Goal: Find contact information: Find contact information

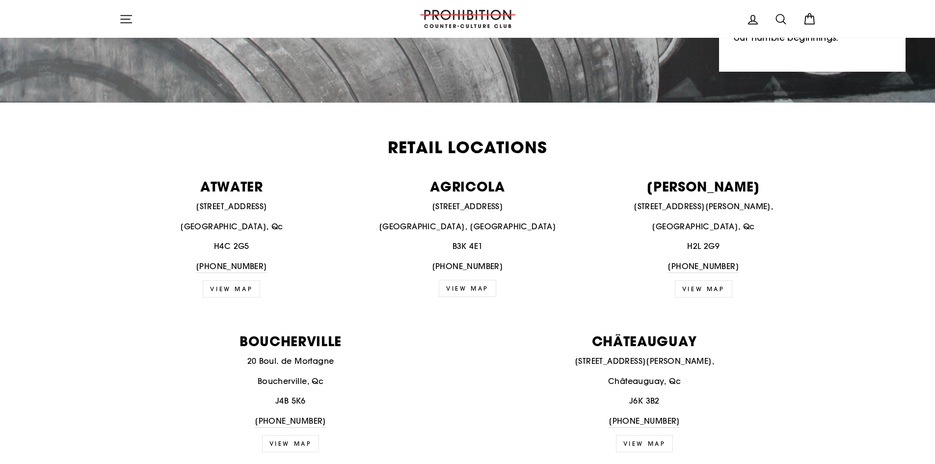
scroll to position [393, 0]
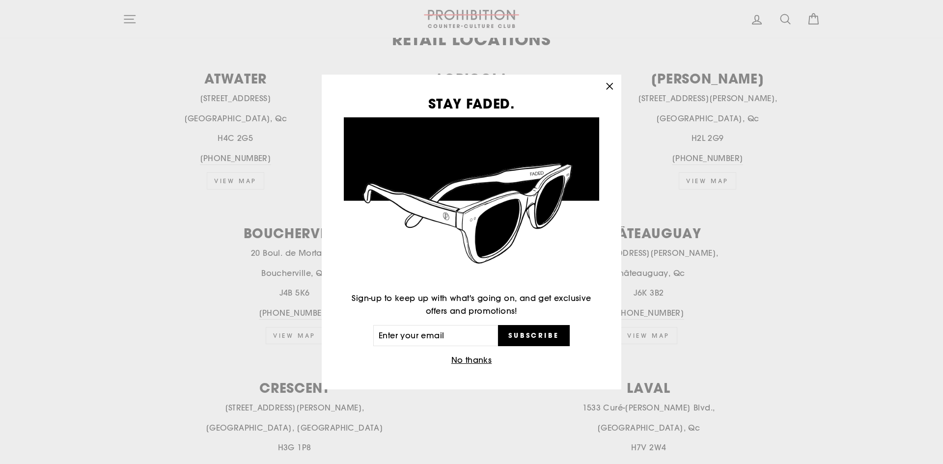
click at [609, 88] on icon "button" at bounding box center [609, 87] width 14 height 14
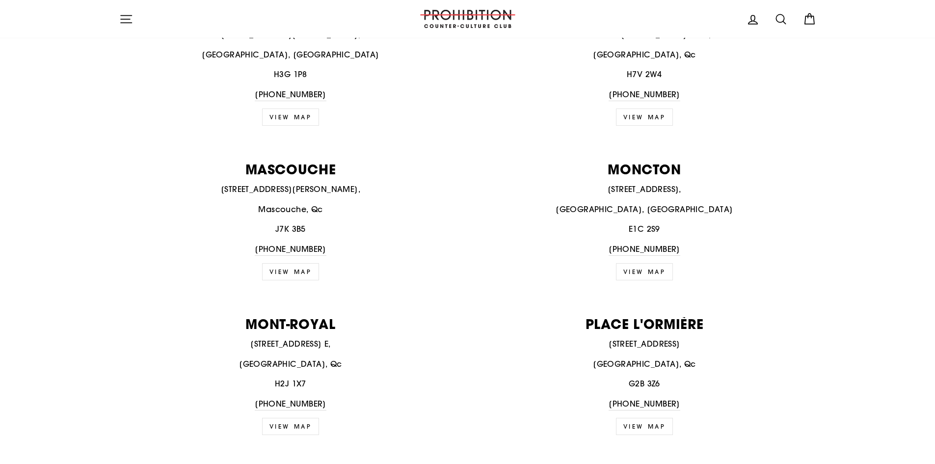
scroll to position [785, 0]
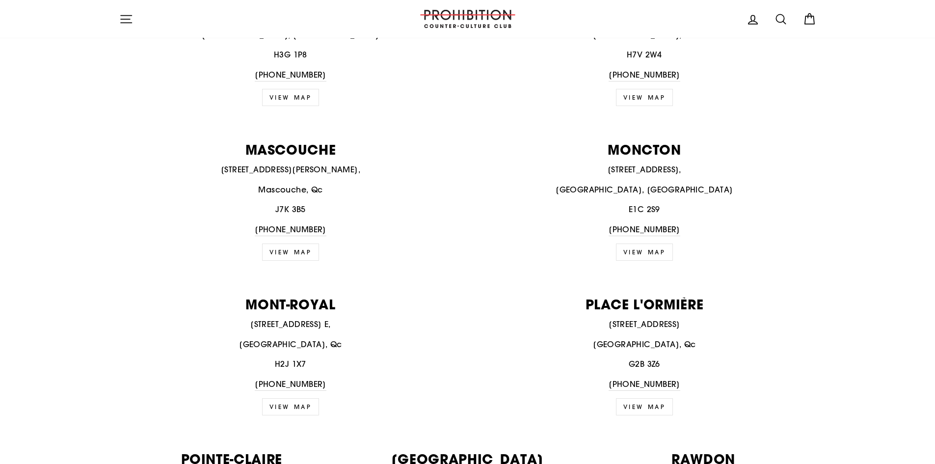
click at [300, 406] on link "view map" at bounding box center [290, 406] width 57 height 17
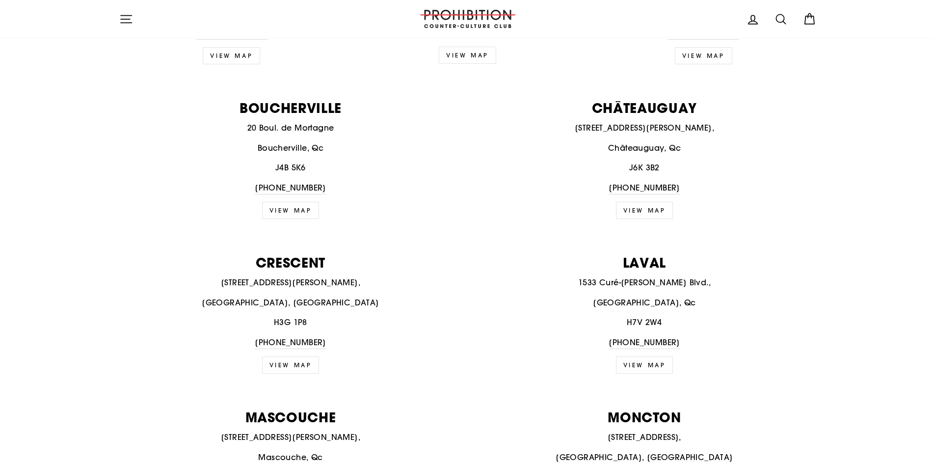
scroll to position [589, 0]
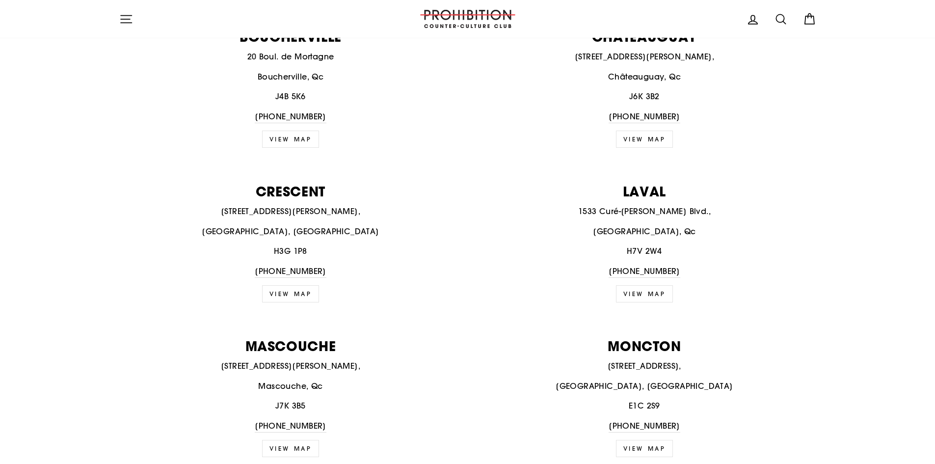
click at [289, 297] on link "view map" at bounding box center [290, 293] width 57 height 17
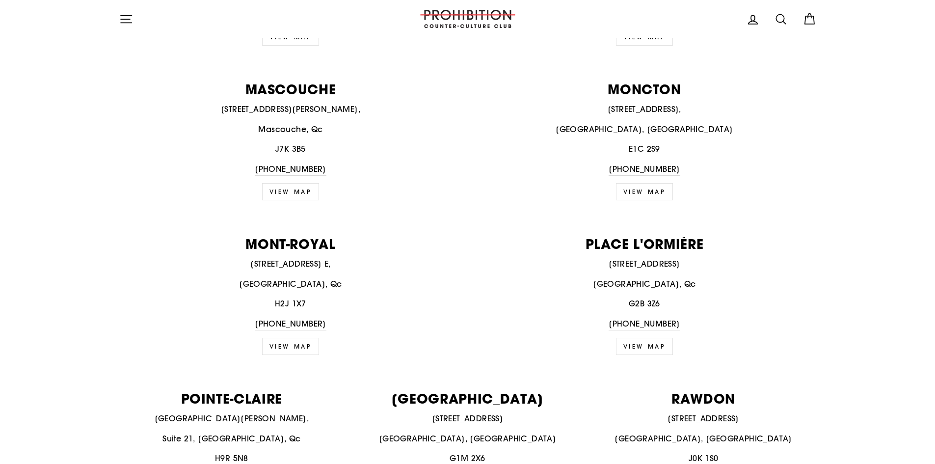
scroll to position [884, 0]
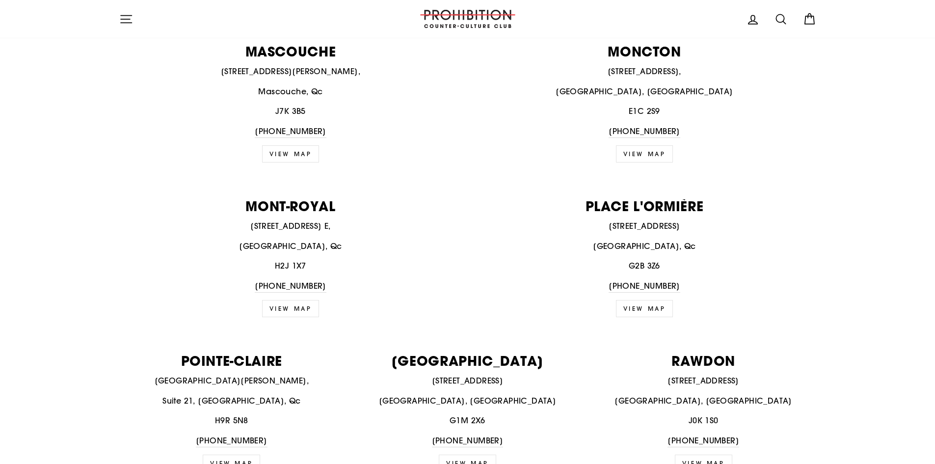
click at [646, 153] on link "view map" at bounding box center [644, 153] width 57 height 17
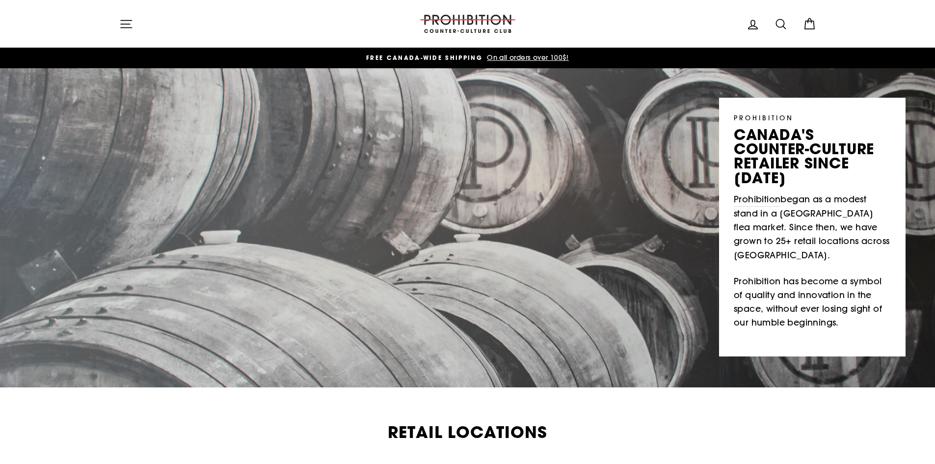
click at [121, 23] on icon "button" at bounding box center [126, 24] width 14 height 14
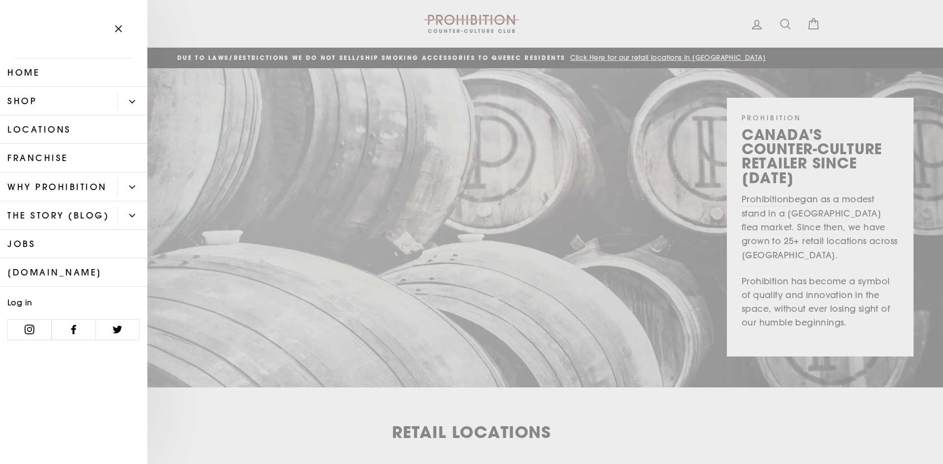
click at [32, 70] on link "Home" at bounding box center [73, 72] width 147 height 28
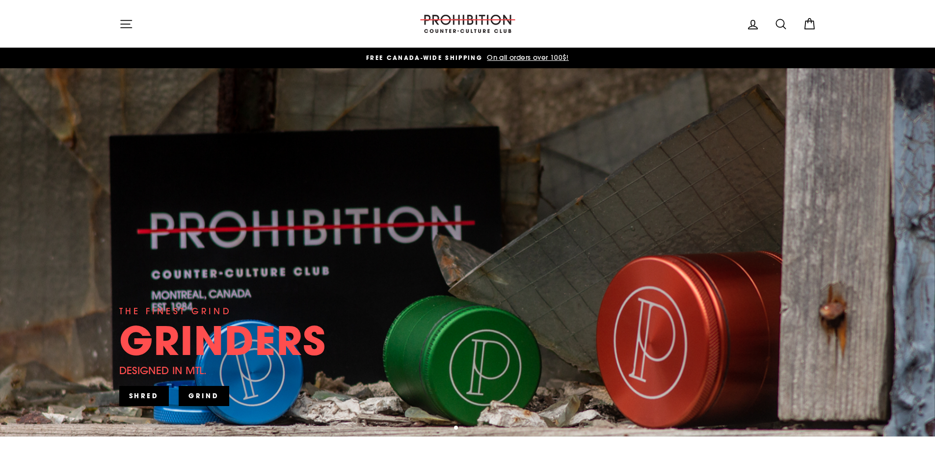
click at [126, 26] on icon "button" at bounding box center [126, 24] width 14 height 14
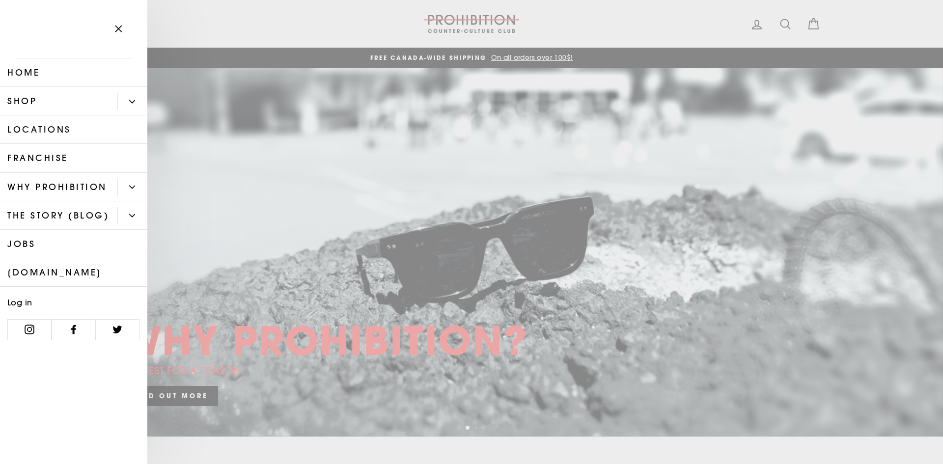
click at [41, 102] on link "Shop" at bounding box center [58, 101] width 117 height 28
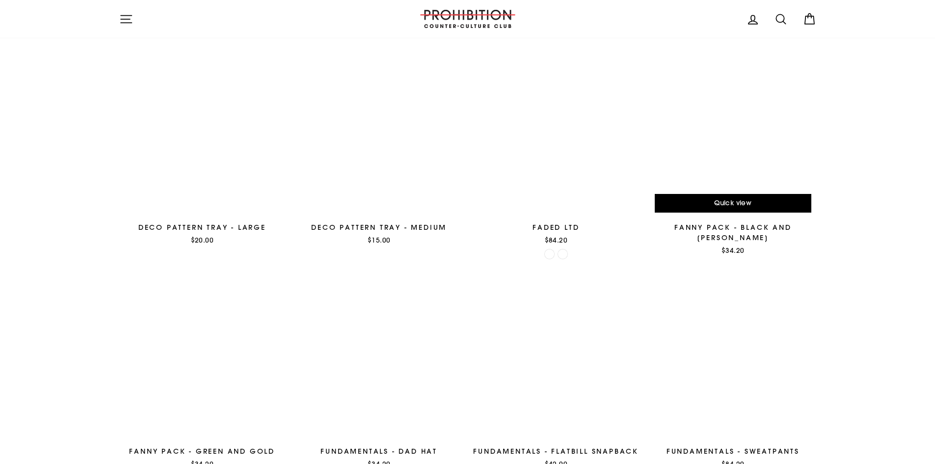
scroll to position [1021, 0]
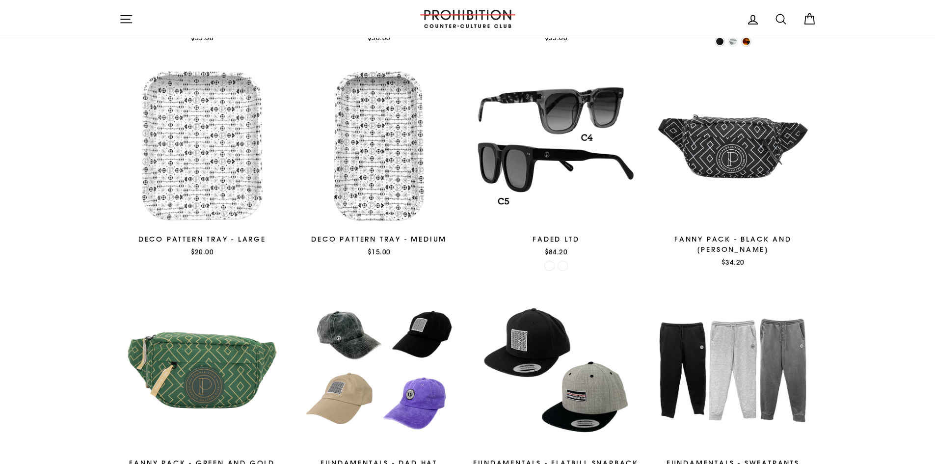
click at [783, 17] on icon at bounding box center [781, 19] width 14 height 14
type input "humidity crystalsbeads"
click at [119, 7] on button "Search" at bounding box center [129, 18] width 21 height 23
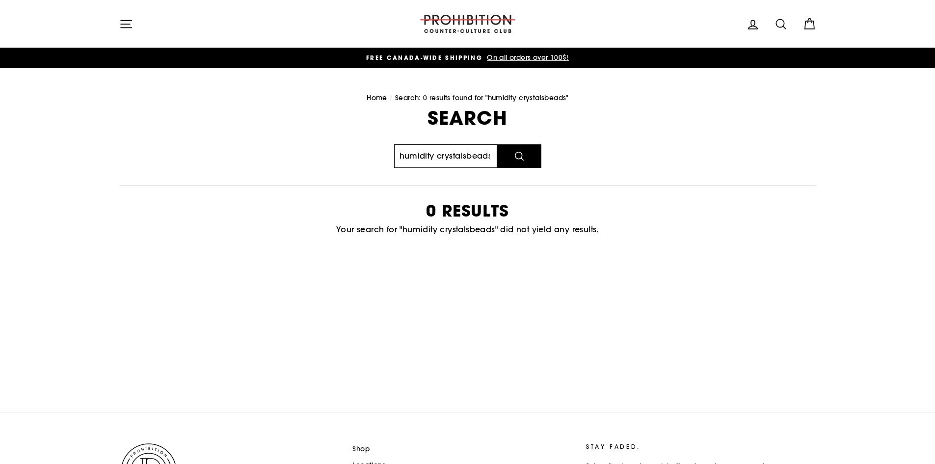
scroll to position [0, 2]
drag, startPoint x: 433, startPoint y: 157, endPoint x: 555, endPoint y: 158, distance: 122.2
click at [555, 158] on div "Search humidity crystalsbeads Search 0 results Your search for "humidity crysta…" at bounding box center [462, 184] width 708 height 152
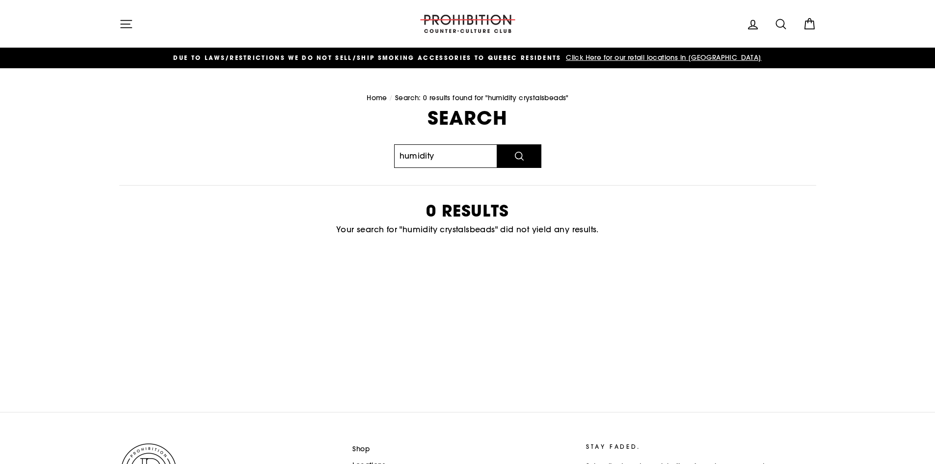
type input "humidity"
click at [497, 144] on button "Search" at bounding box center [519, 156] width 44 height 24
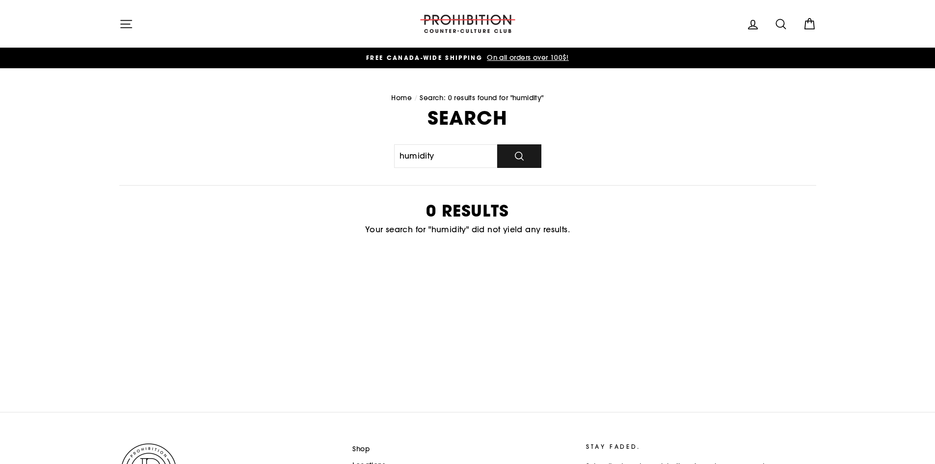
click at [521, 147] on button "Search" at bounding box center [519, 156] width 44 height 24
drag, startPoint x: 441, startPoint y: 157, endPoint x: 421, endPoint y: 159, distance: 20.7
click at [421, 159] on input "humidity" at bounding box center [445, 156] width 103 height 24
type input "humidor"
click at [497, 144] on button "Search" at bounding box center [519, 156] width 44 height 24
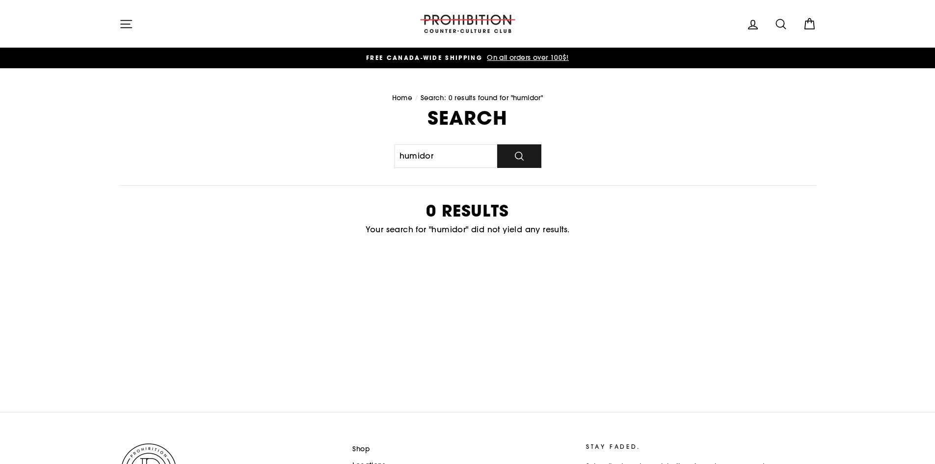
click at [532, 160] on button "Search" at bounding box center [519, 156] width 44 height 24
click at [125, 26] on icon "button" at bounding box center [126, 24] width 14 height 14
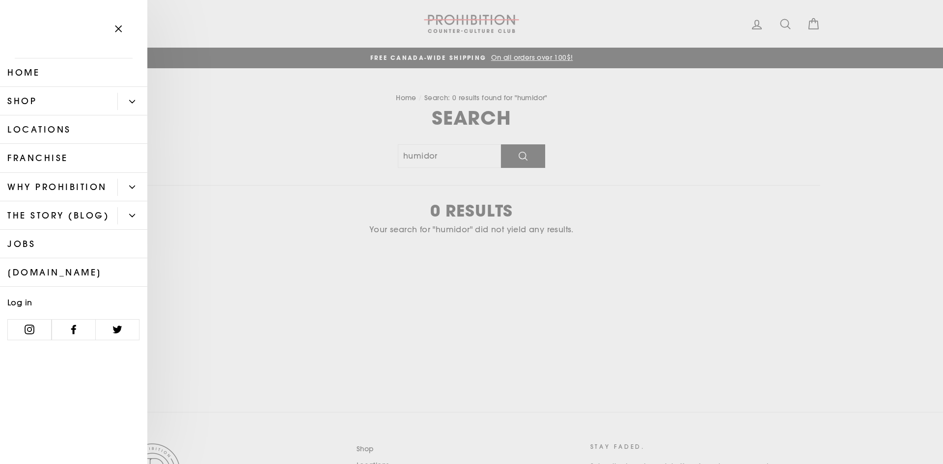
click at [128, 104] on button "Primary" at bounding box center [132, 101] width 30 height 17
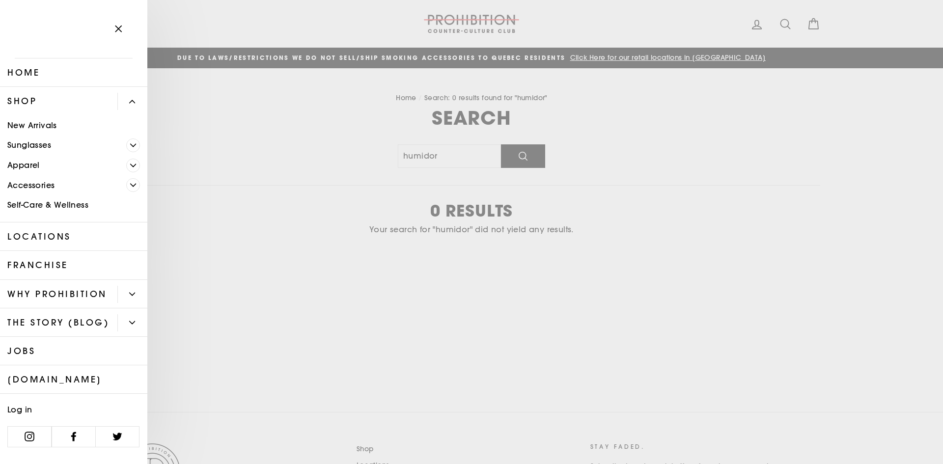
click at [134, 186] on icon "Primary" at bounding box center [133, 185] width 5 height 2
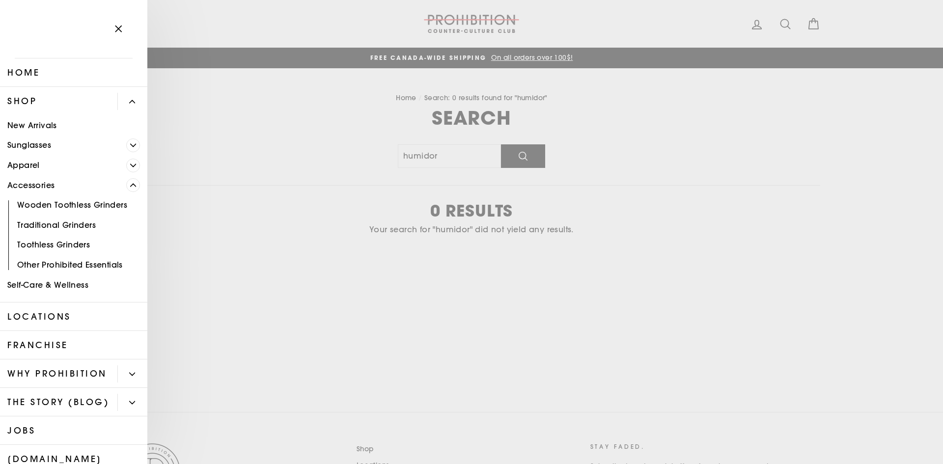
click at [130, 164] on icon "Primary" at bounding box center [133, 165] width 6 height 6
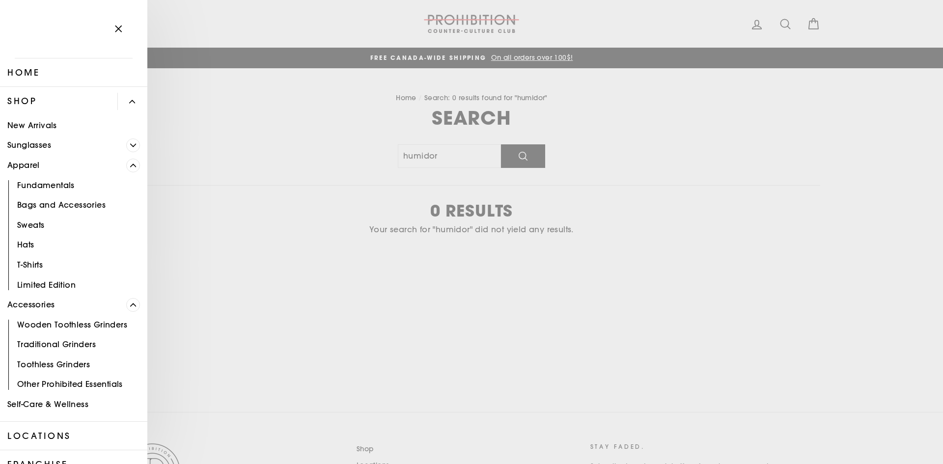
click at [130, 145] on icon "Primary" at bounding box center [133, 145] width 6 height 6
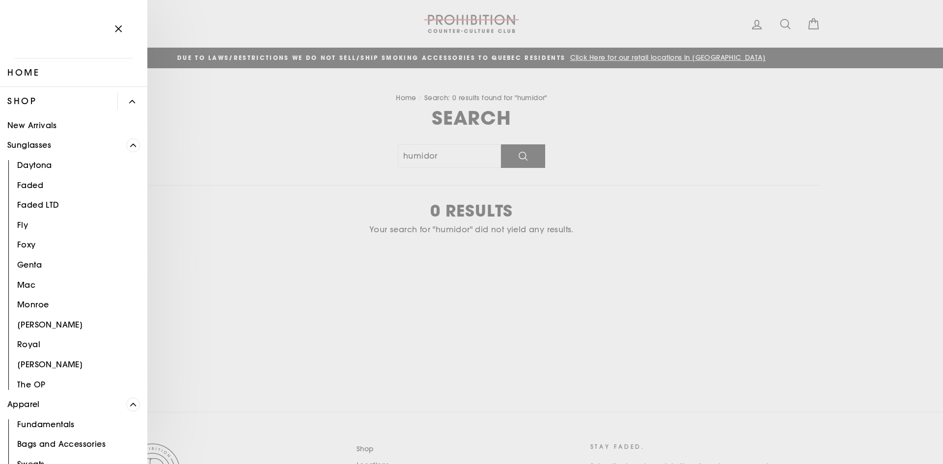
click at [40, 126] on link "New Arrivals" at bounding box center [73, 125] width 147 height 20
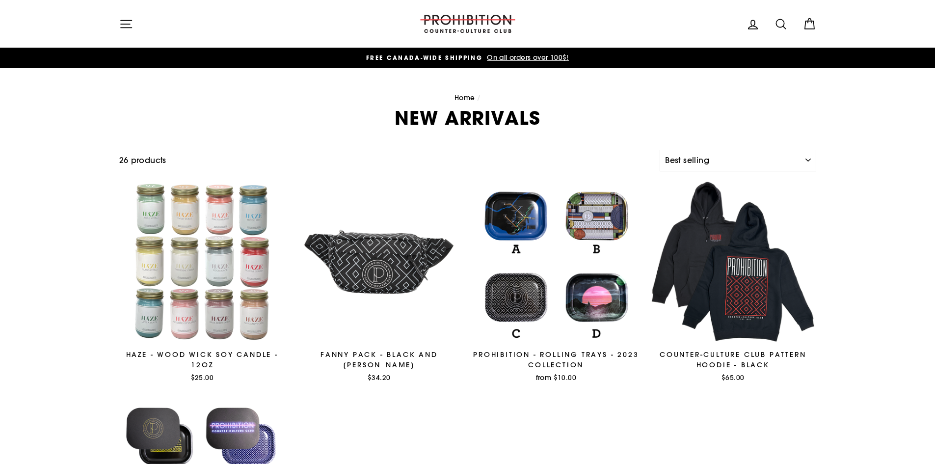
select select "best-selling"
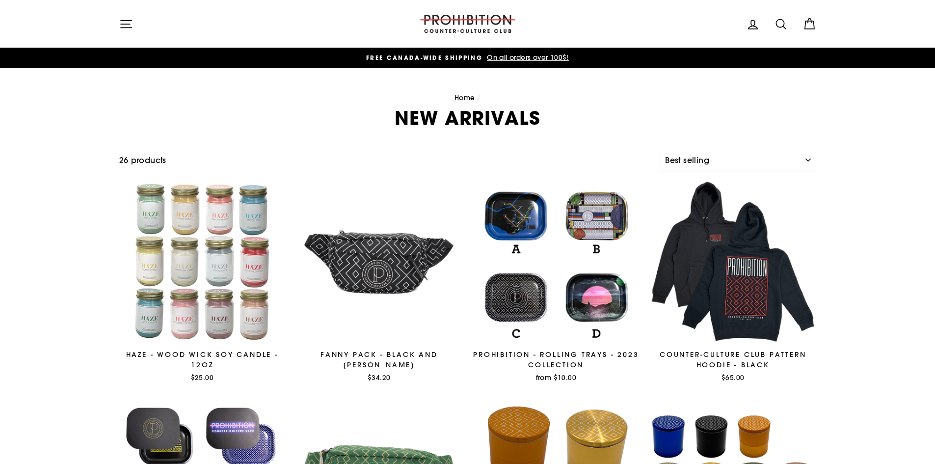
click at [124, 21] on icon "button" at bounding box center [126, 24] width 14 height 14
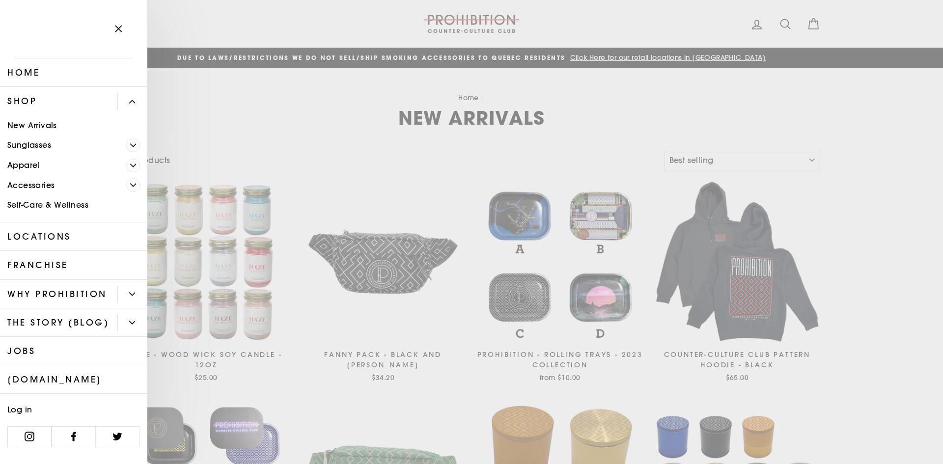
click at [126, 142] on span "Primary" at bounding box center [133, 145] width 14 height 14
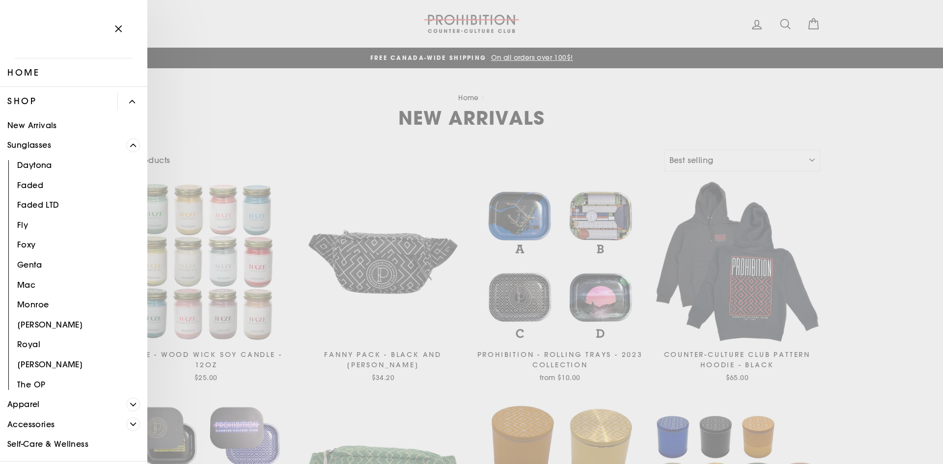
click at [38, 184] on link "Faded" at bounding box center [73, 185] width 147 height 20
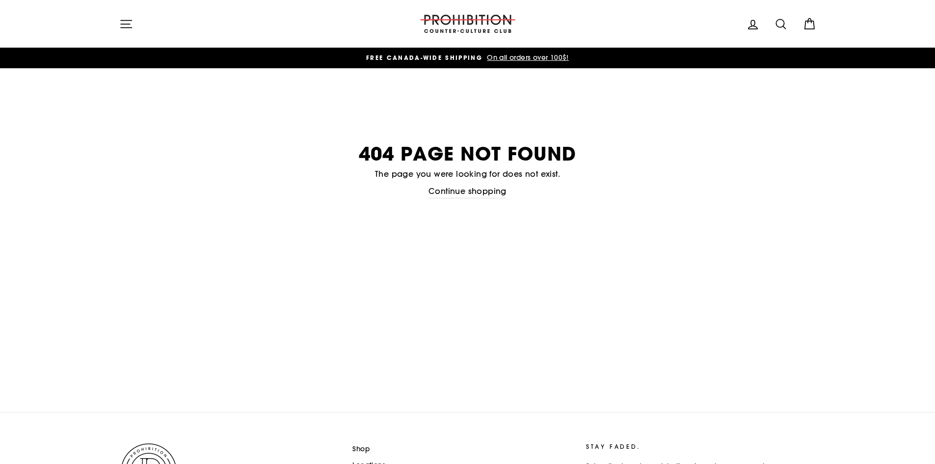
click at [122, 24] on icon "button" at bounding box center [126, 23] width 11 height 7
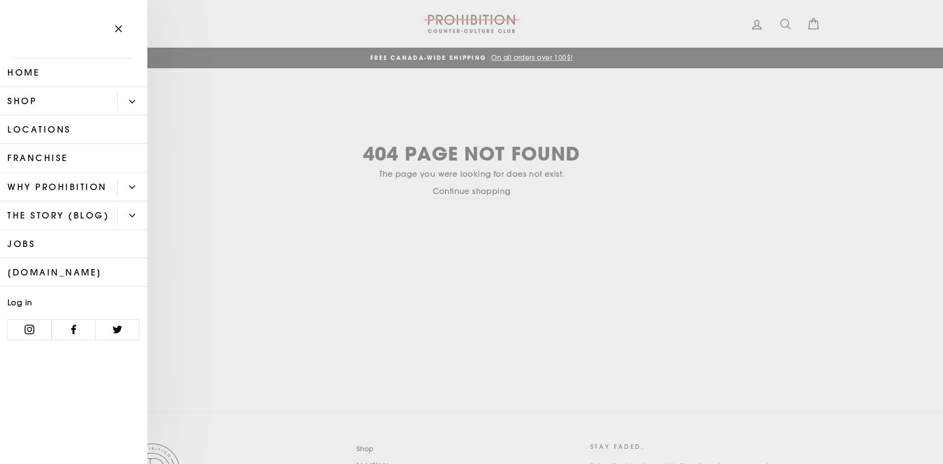
click at [131, 99] on icon "Primary" at bounding box center [132, 102] width 6 height 6
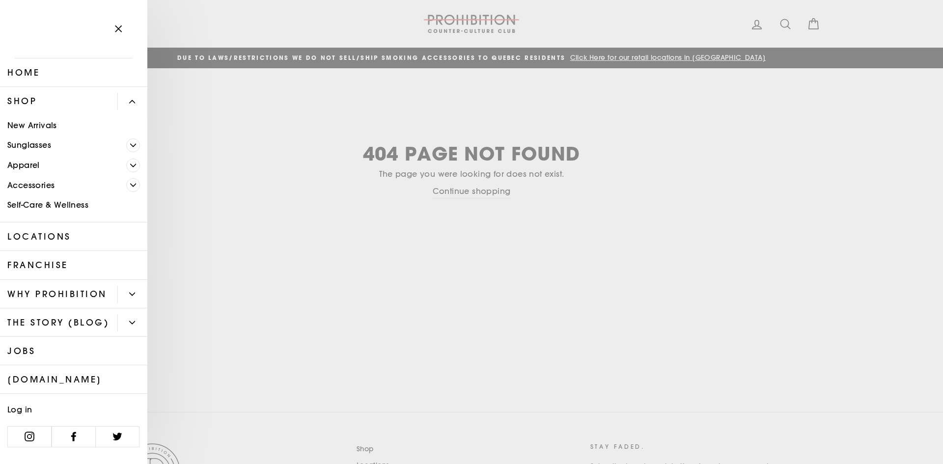
click at [129, 140] on span "Primary" at bounding box center [133, 145] width 14 height 14
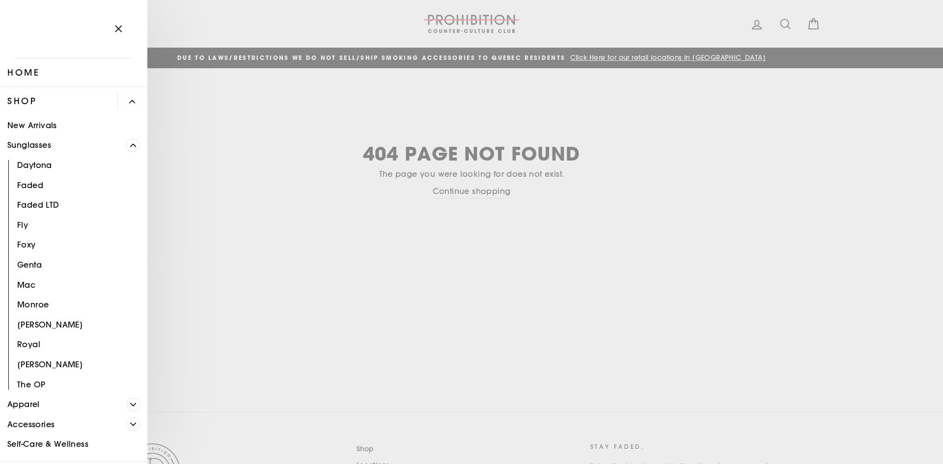
click at [43, 202] on link "Faded LTD" at bounding box center [73, 205] width 147 height 20
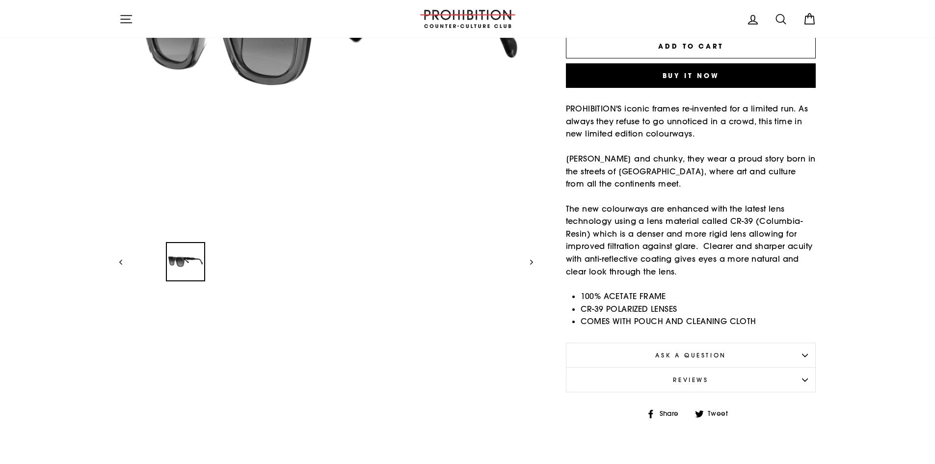
scroll to position [196, 0]
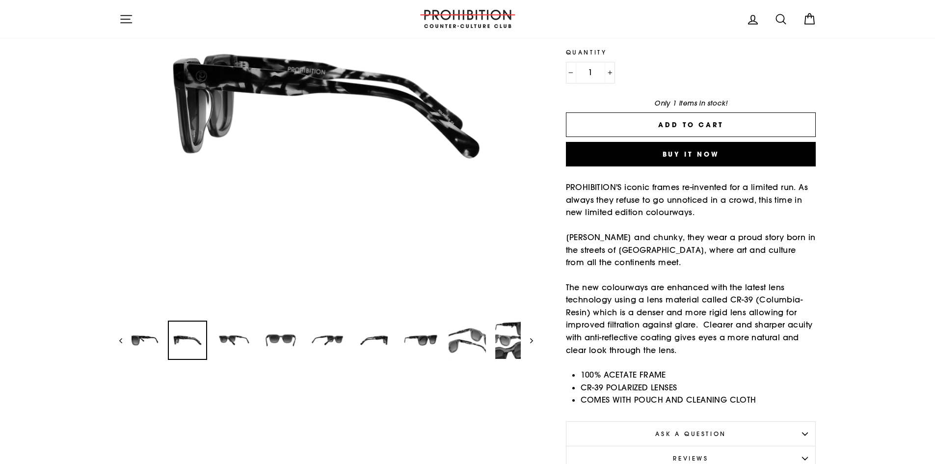
click at [272, 346] on img at bounding box center [280, 340] width 37 height 37
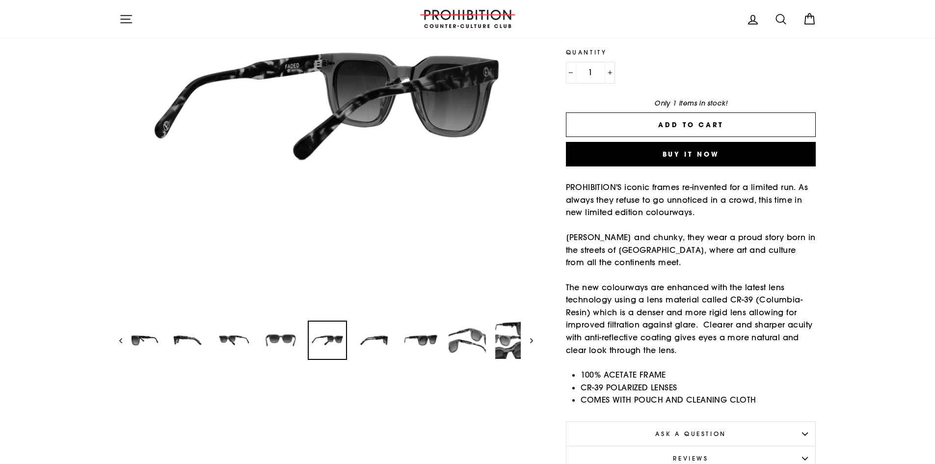
click at [333, 344] on img at bounding box center [327, 340] width 37 height 37
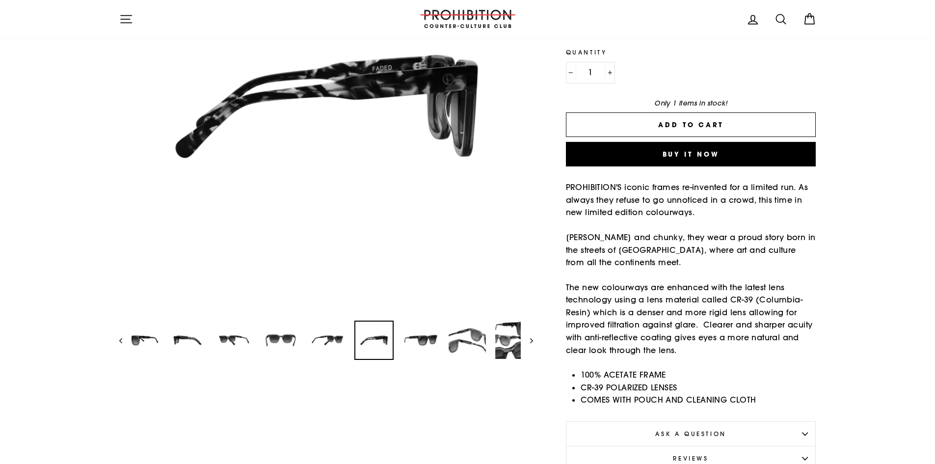
click at [390, 344] on img at bounding box center [373, 340] width 37 height 37
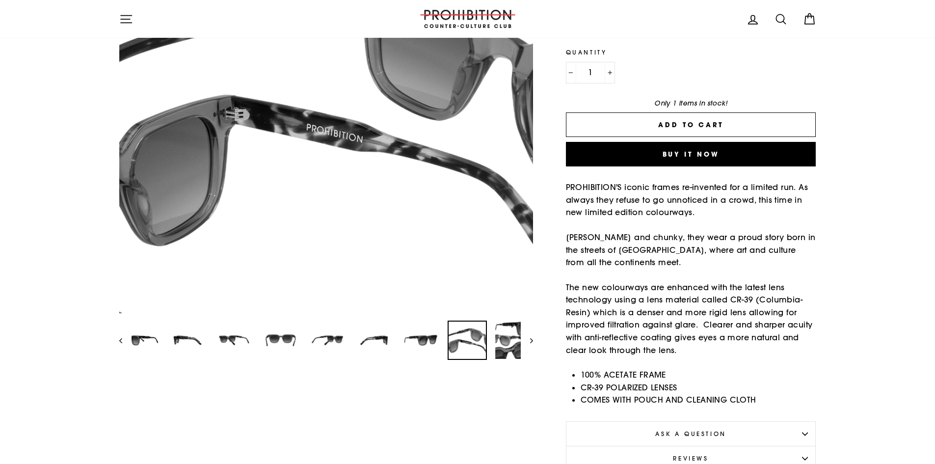
click at [473, 338] on img at bounding box center [467, 340] width 37 height 37
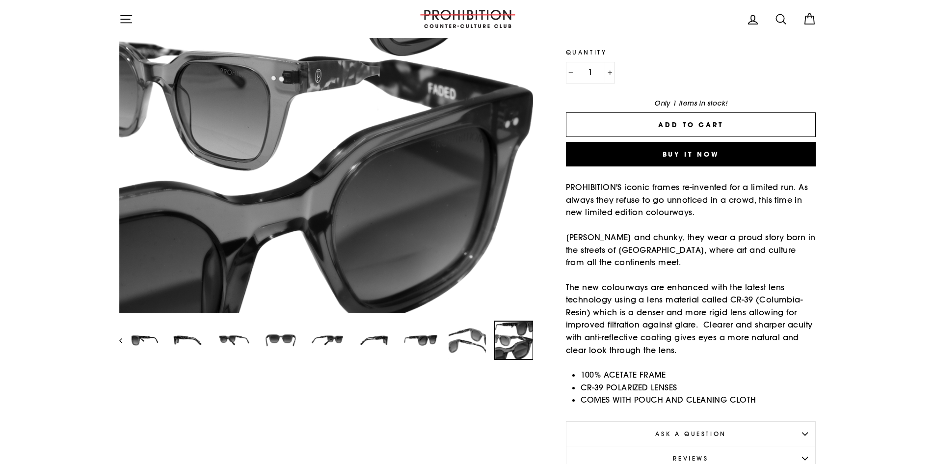
click at [515, 345] on img at bounding box center [513, 340] width 37 height 37
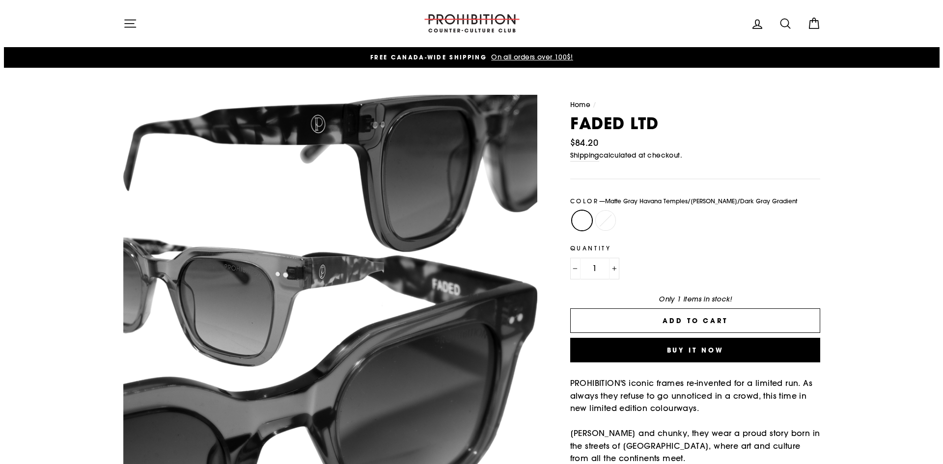
scroll to position [0, 0]
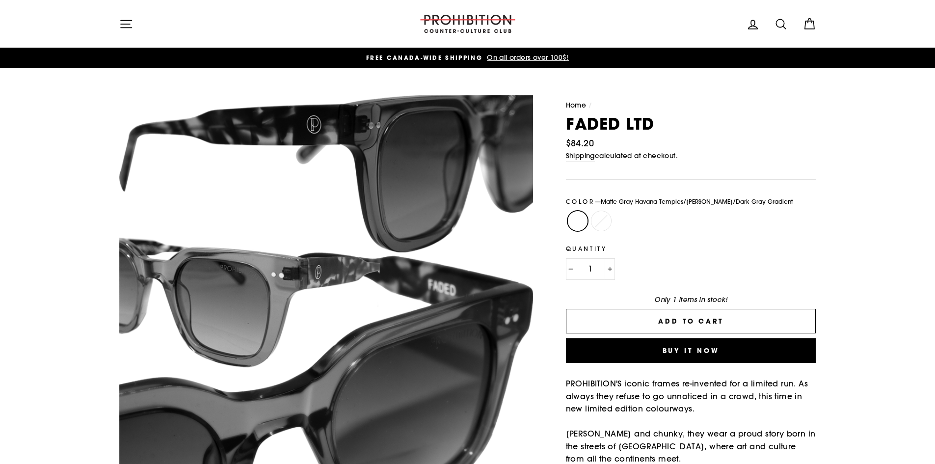
click at [119, 26] on icon "button" at bounding box center [126, 24] width 14 height 14
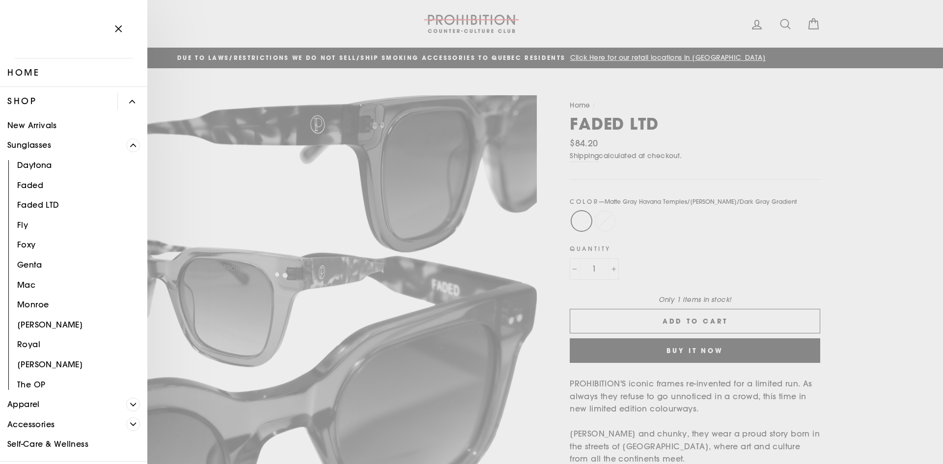
click at [32, 364] on link "[PERSON_NAME]" at bounding box center [73, 364] width 147 height 20
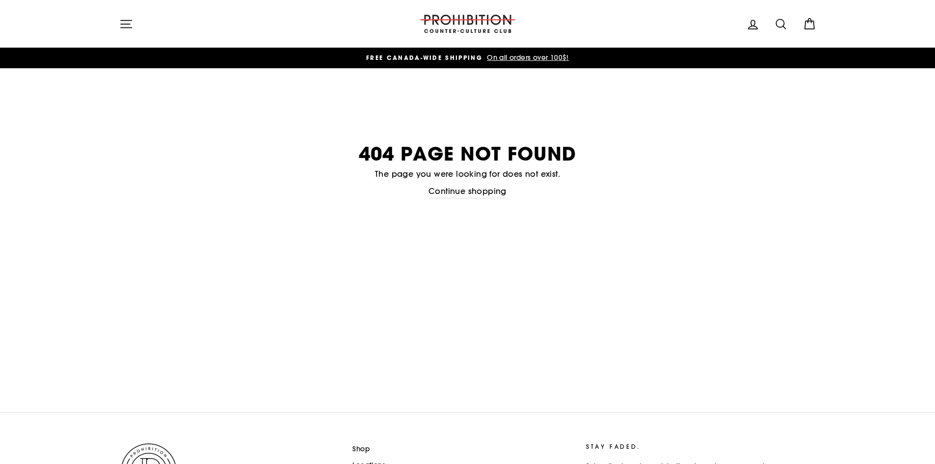
click at [134, 23] on button "Site navigation" at bounding box center [126, 23] width 26 height 21
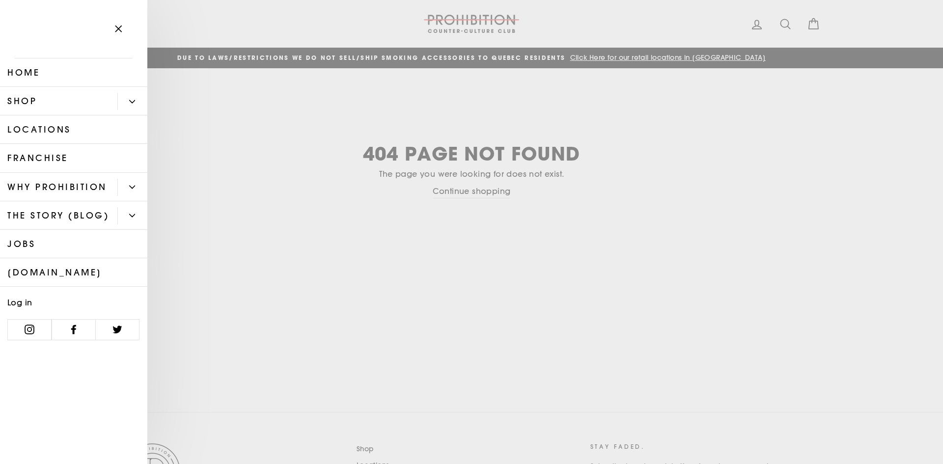
click at [69, 127] on link "Locations" at bounding box center [73, 129] width 147 height 28
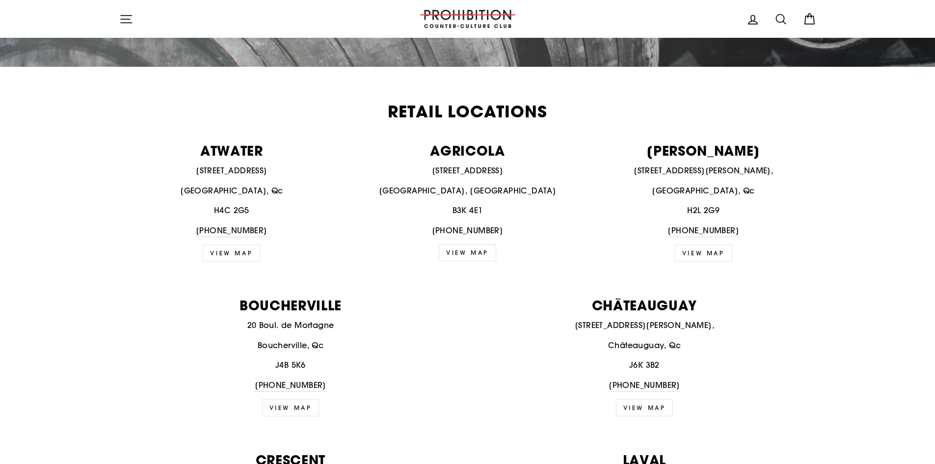
scroll to position [295, 0]
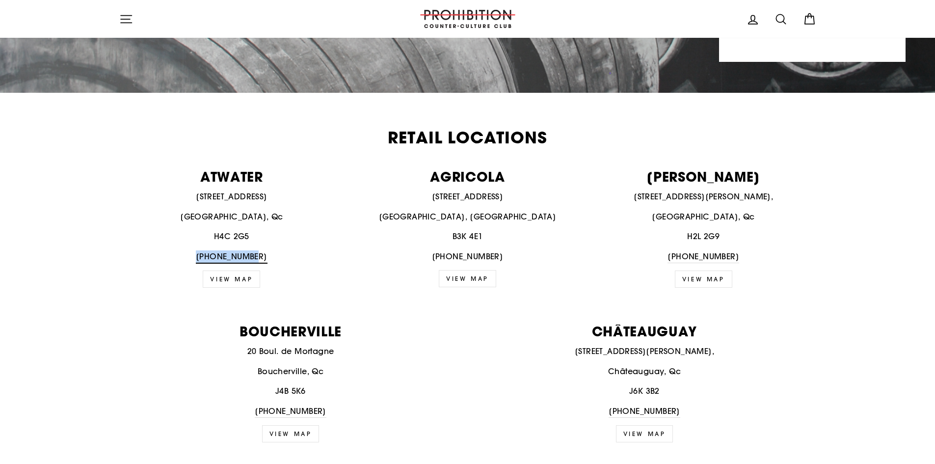
drag, startPoint x: 262, startPoint y: 256, endPoint x: 207, endPoint y: 260, distance: 54.6
click at [207, 260] on p "[PHONE_NUMBER]" at bounding box center [231, 256] width 225 height 13
